Goal: Find specific page/section: Find specific page/section

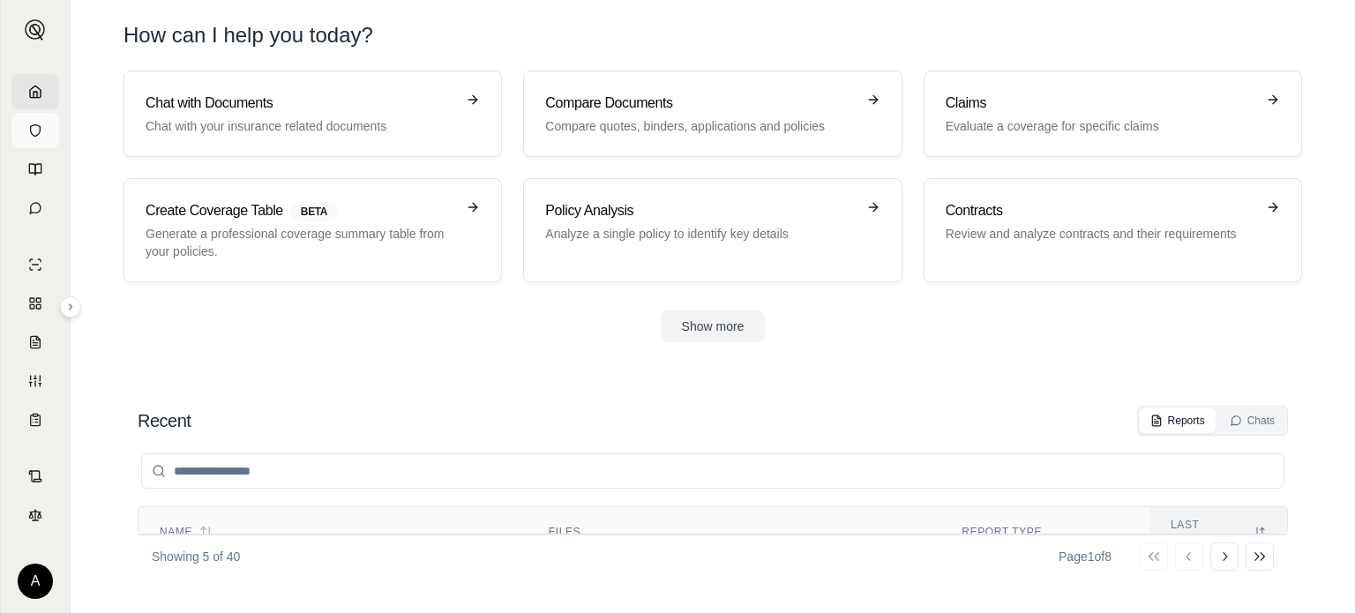
click at [36, 132] on icon at bounding box center [35, 131] width 14 height 14
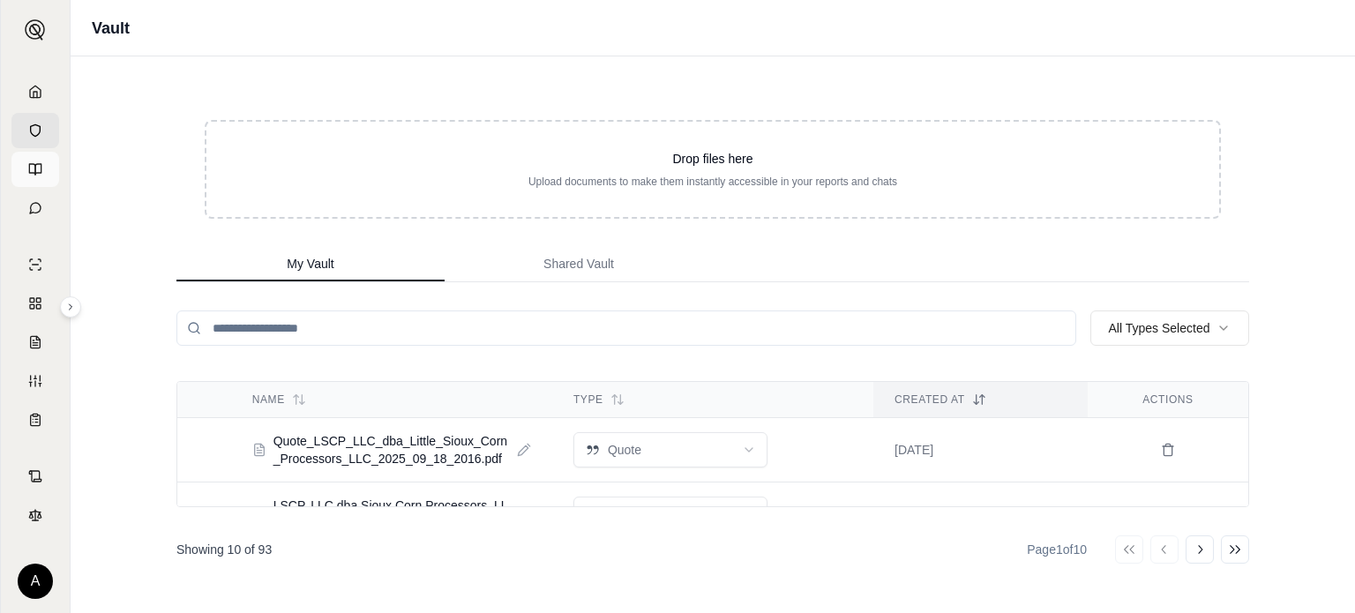
click at [35, 162] on icon at bounding box center [35, 169] width 14 height 14
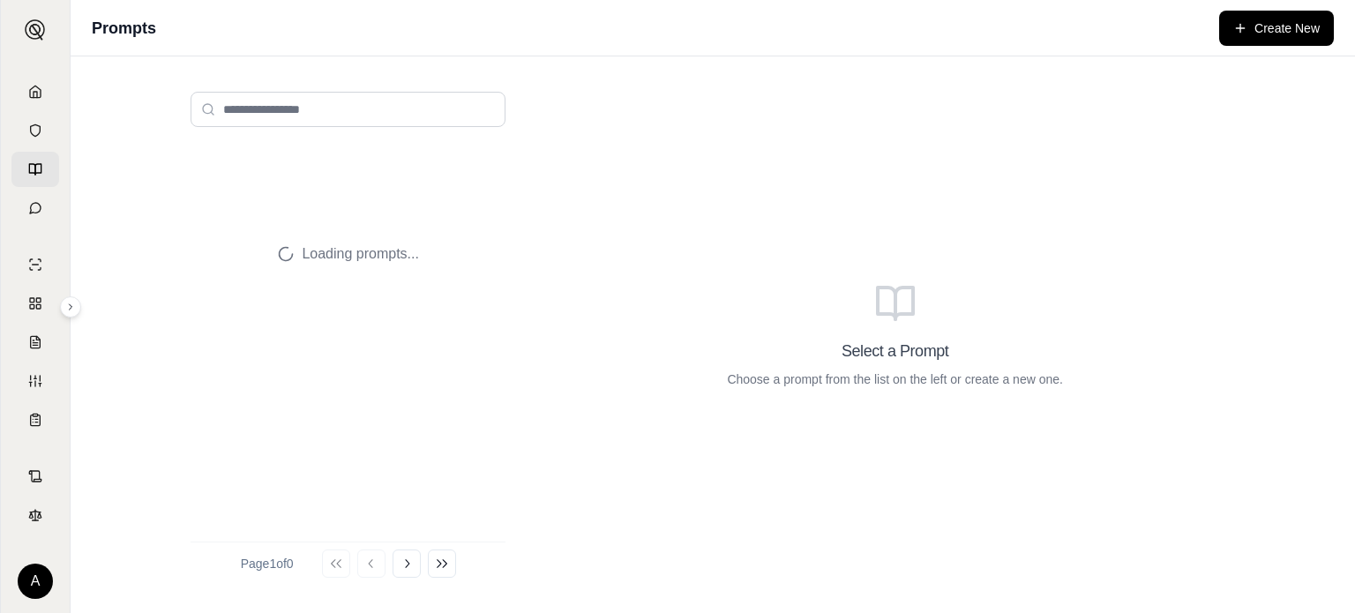
drag, startPoint x: 28, startPoint y: 213, endPoint x: 28, endPoint y: 229, distance: 16.8
click at [28, 213] on icon at bounding box center [35, 208] width 14 height 14
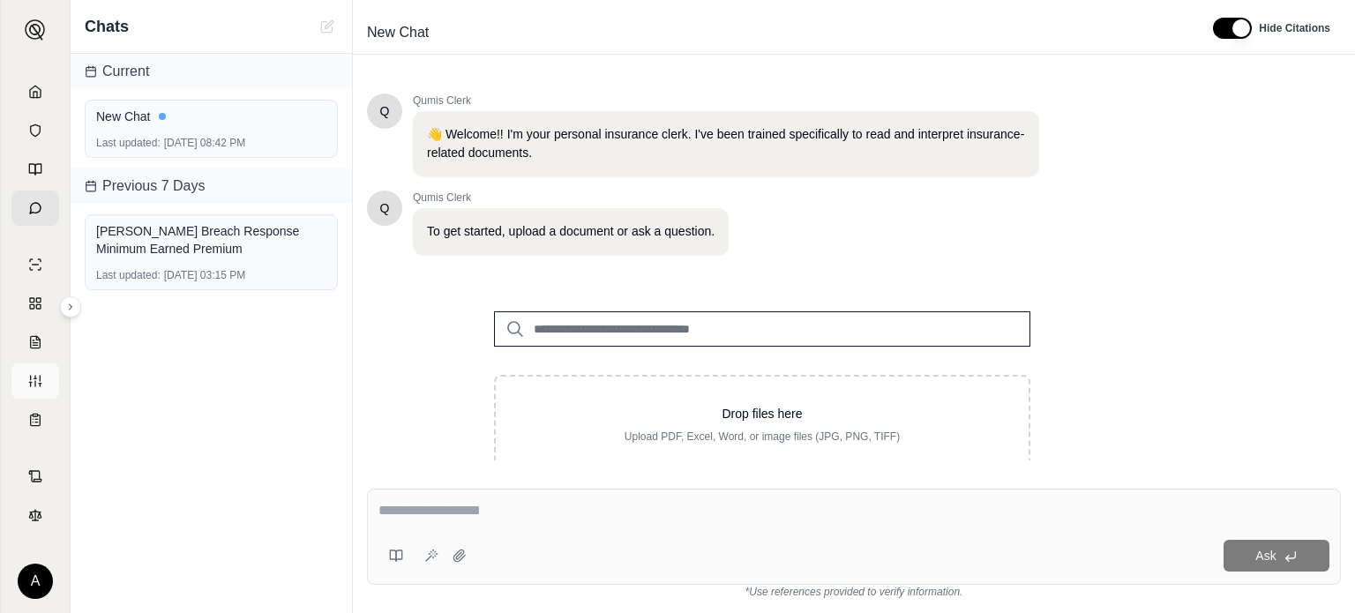
click at [34, 376] on icon at bounding box center [35, 381] width 14 height 14
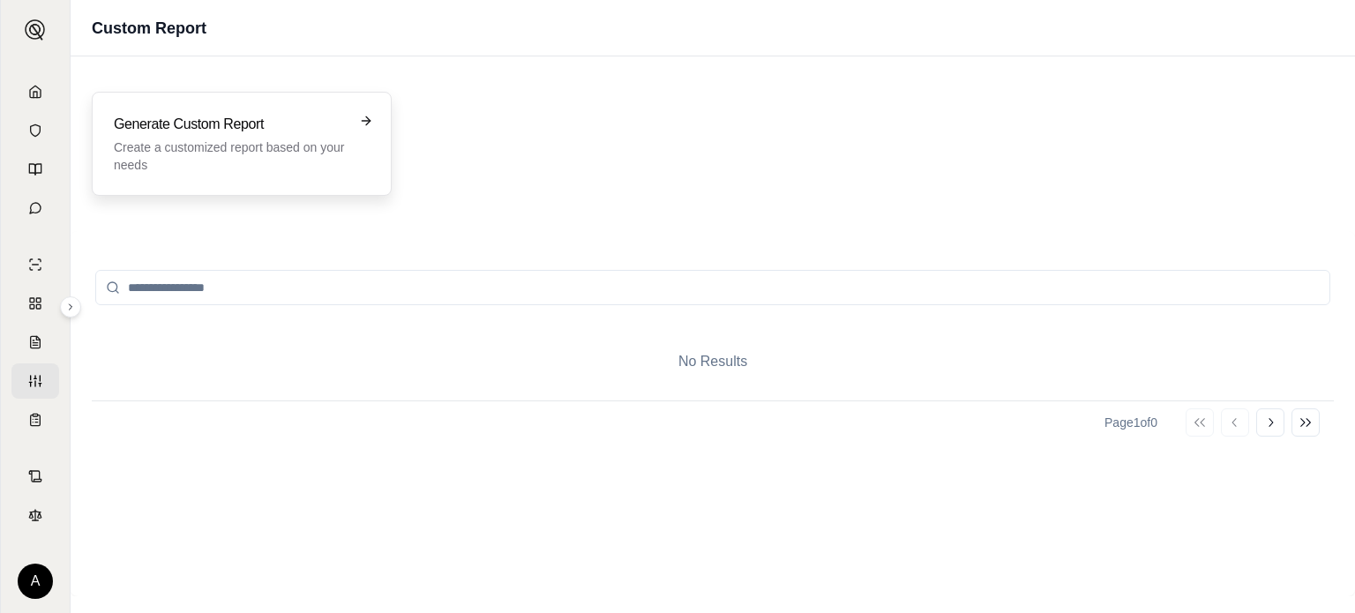
click at [138, 187] on div "Generate Custom Report Create a customized report based on your needs" at bounding box center [242, 144] width 300 height 104
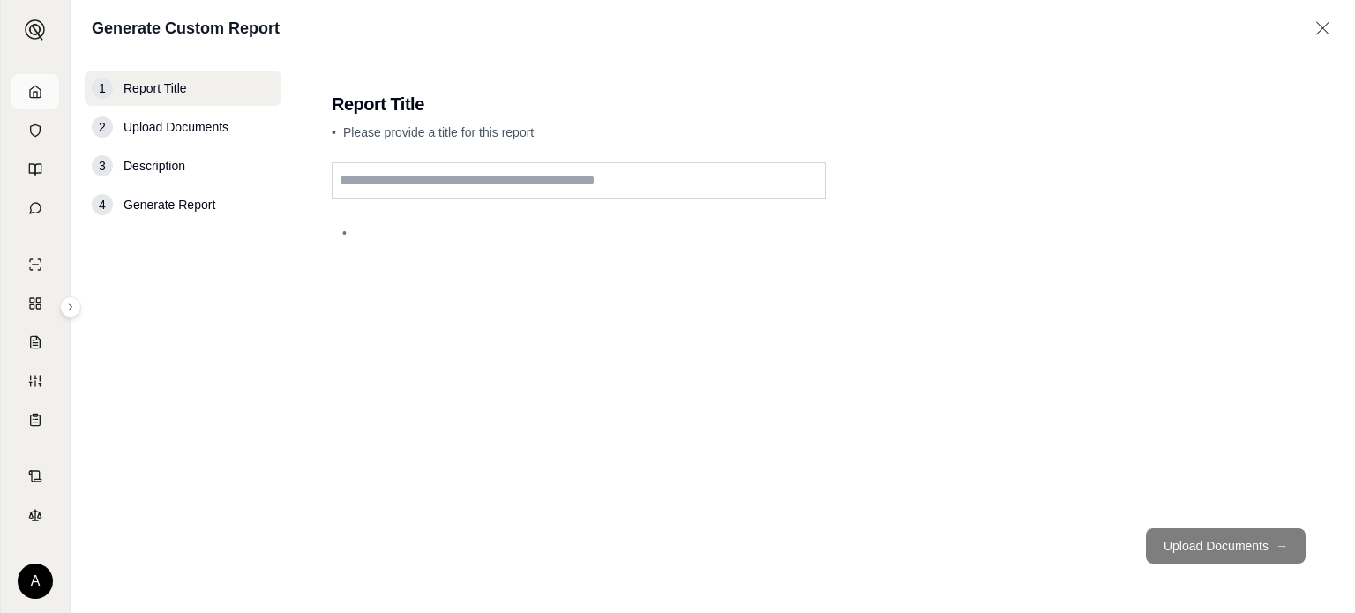
click at [44, 95] on link at bounding box center [35, 91] width 48 height 35
